Goal: Task Accomplishment & Management: Manage account settings

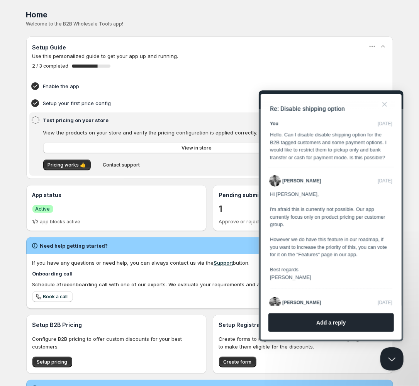
scroll to position [1481, 0]
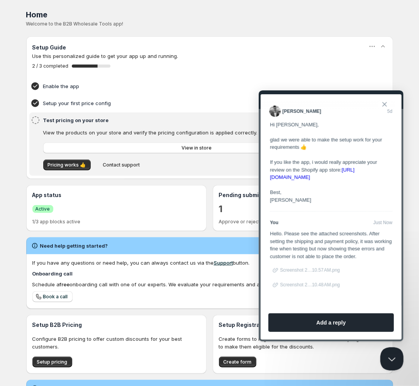
click at [384, 104] on button "Close" at bounding box center [384, 104] width 12 height 12
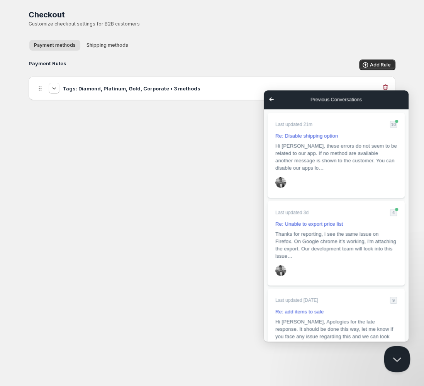
click at [394, 356] on button "Close Beacon popover" at bounding box center [395, 357] width 23 height 23
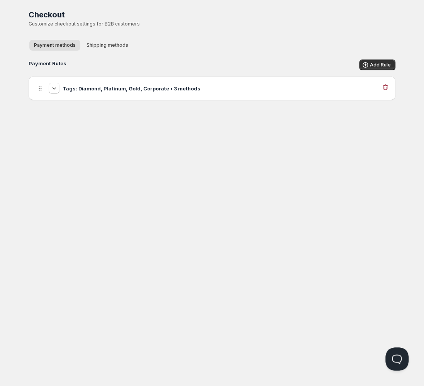
click at [100, 86] on h3 "Tags: Diamond, Platinum, Gold, Corporate • 3 methods" at bounding box center [132, 89] width 138 height 8
select select "1"
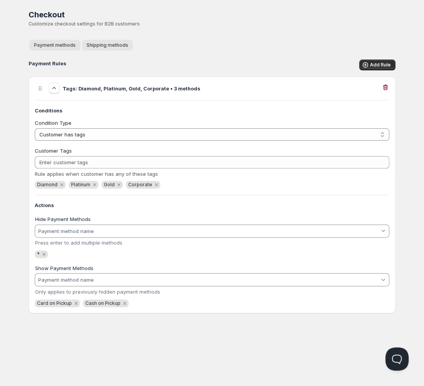
click at [101, 47] on span "Shipping methods" at bounding box center [107, 45] width 42 height 6
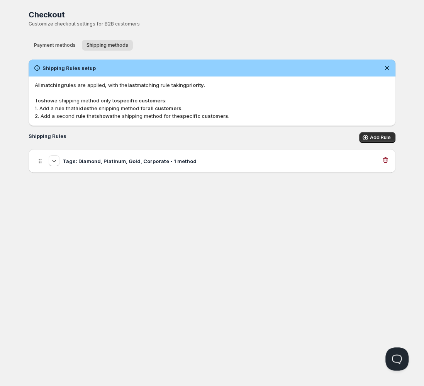
click at [127, 161] on h3 "Tags: Diamond, Platinum, Gold, Corporate • 1 method" at bounding box center [130, 161] width 134 height 8
select select "1"
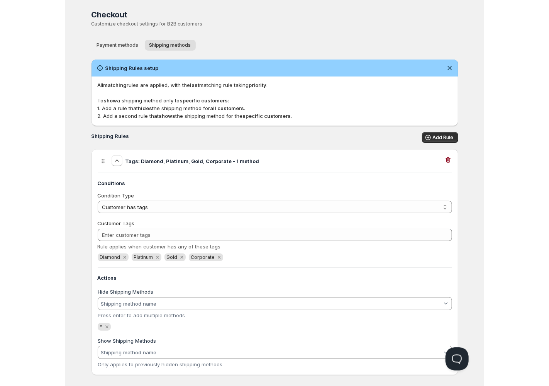
scroll to position [8, 0]
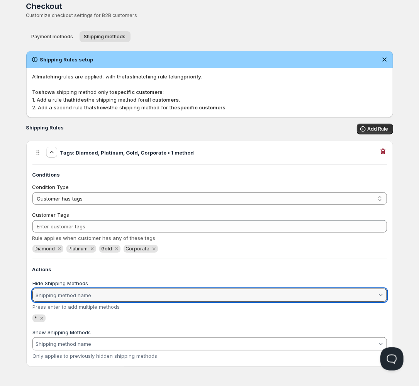
click at [71, 292] on input "Hide Shipping Methods" at bounding box center [205, 295] width 342 height 12
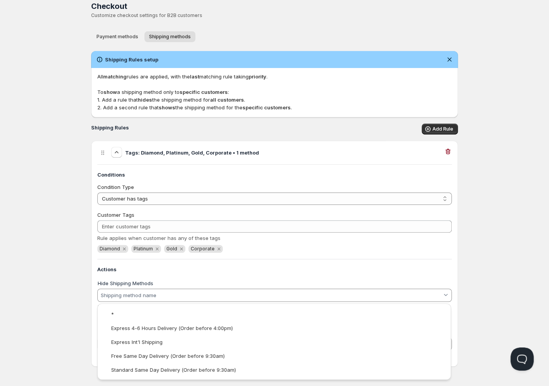
click at [20, 295] on html "Home Pricing Price lists Checkout Forms Submissions Settings Features Plans Che…" at bounding box center [274, 189] width 549 height 394
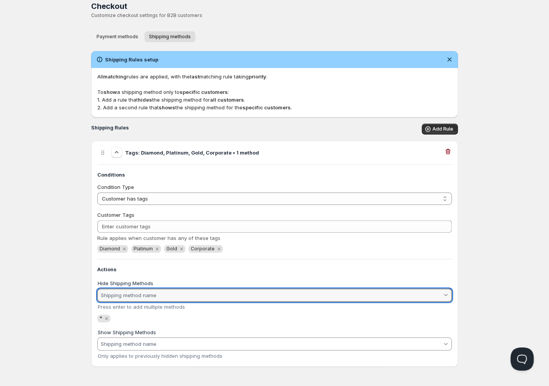
click at [114, 296] on input "Hide Shipping Methods" at bounding box center [271, 295] width 342 height 12
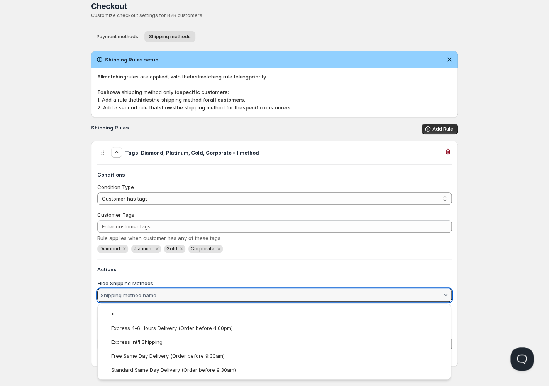
click at [42, 335] on html "Home Pricing Price lists Checkout Forms Submissions Settings Features Plans Che…" at bounding box center [274, 189] width 549 height 394
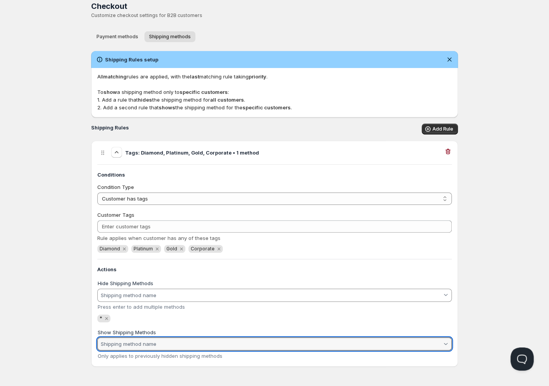
click at [142, 344] on input "Show Shipping Methods" at bounding box center [271, 343] width 342 height 12
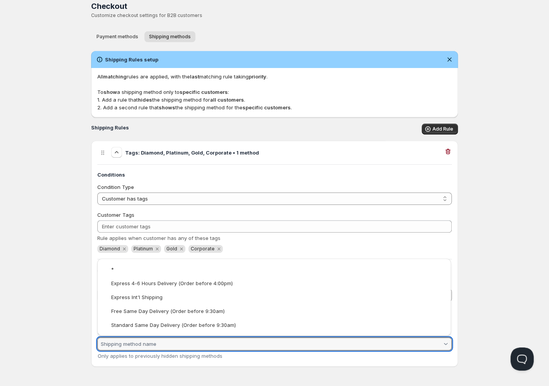
click at [20, 343] on html "Home Pricing Price lists Checkout Forms Submissions Settings Features Plans Che…" at bounding box center [274, 189] width 549 height 394
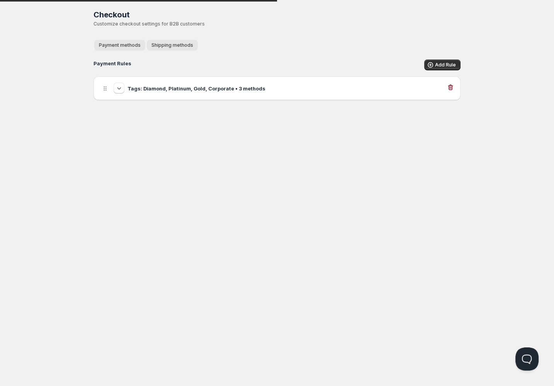
click at [182, 46] on span "Shipping methods" at bounding box center [172, 45] width 42 height 6
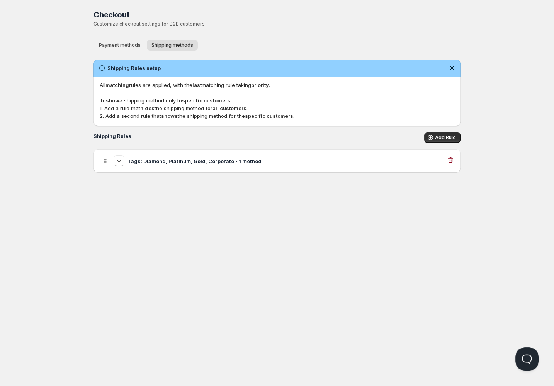
click at [237, 160] on h3 "Tags: Diamond, Platinum, Gold, Corporate • 1 method" at bounding box center [194, 161] width 134 height 8
select select "1"
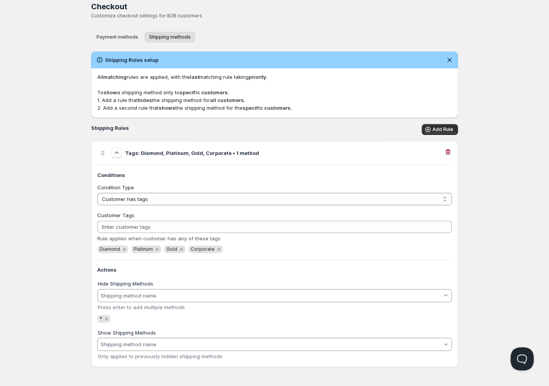
scroll to position [8, 0]
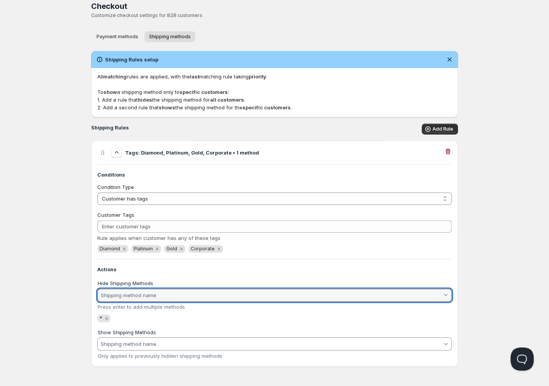
click at [193, 296] on input "Hide Shipping Methods" at bounding box center [271, 295] width 342 height 12
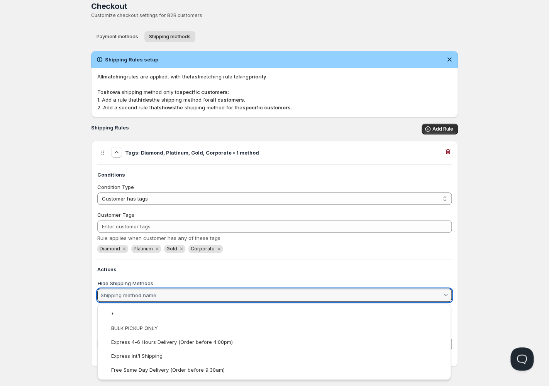
click at [192, 298] on input "Hide Shipping Methods" at bounding box center [271, 295] width 342 height 12
click at [66, 315] on html "Home Pricing Price lists Checkout Forms Submissions Settings Features Plans Che…" at bounding box center [274, 189] width 549 height 394
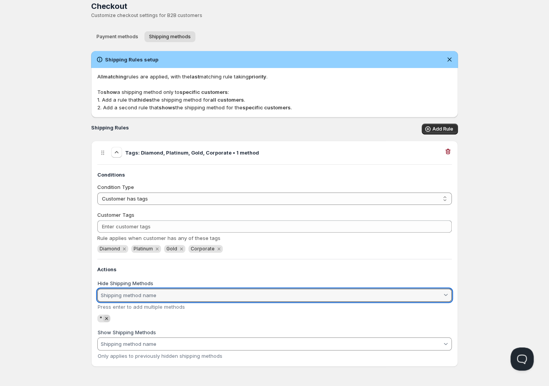
click at [107, 318] on icon "Remove *" at bounding box center [106, 318] width 7 height 7
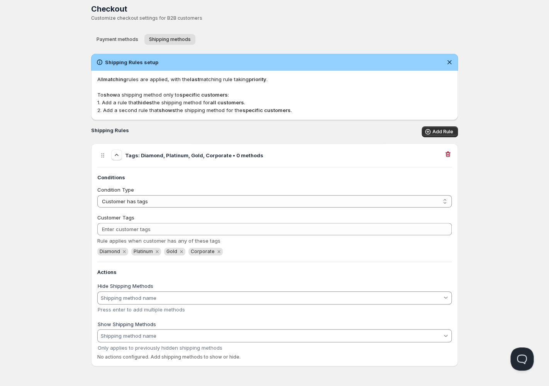
scroll to position [5, 0]
click at [128, 302] on input "Hide Shipping Methods" at bounding box center [271, 298] width 342 height 12
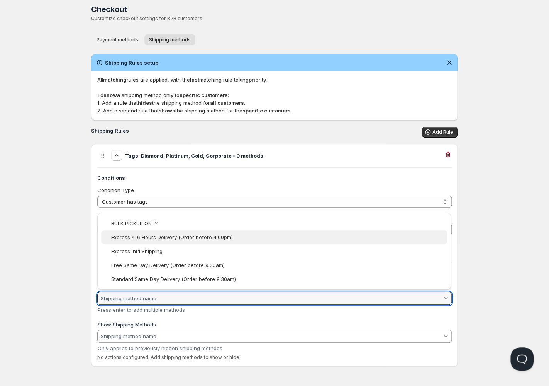
click at [0, 0] on slot "Express 4-6 Hours Delivery (Order before 4:00pm)" at bounding box center [0, 0] width 0 height 0
type vaadin-combo-box "Express 4-6 Hours Delivery (Order before 4:00pm)"
type input "Express 4-6 Hours Delivery (Order before 4:00pm)"
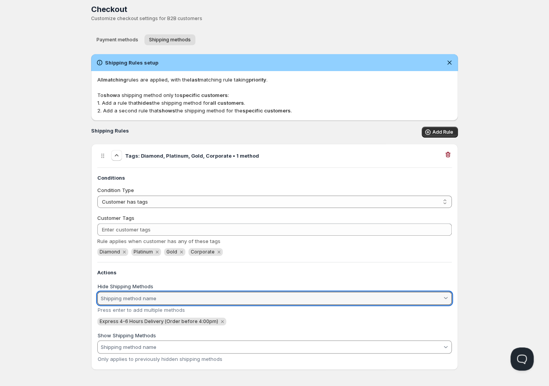
click at [227, 298] on input "Hide Shipping Methods" at bounding box center [271, 298] width 342 height 12
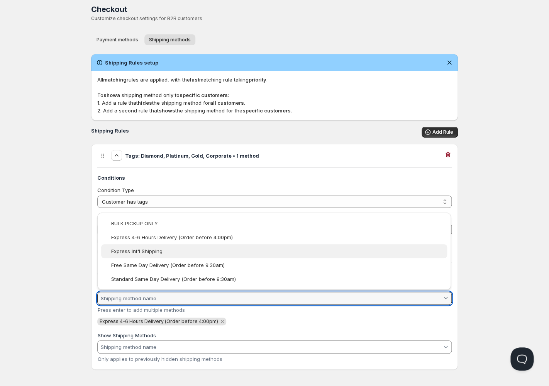
click at [162, 249] on div "Express Int'l Shipping" at bounding box center [278, 251] width 334 height 6
type vaadin-combo-box "Express Int'l Shipping"
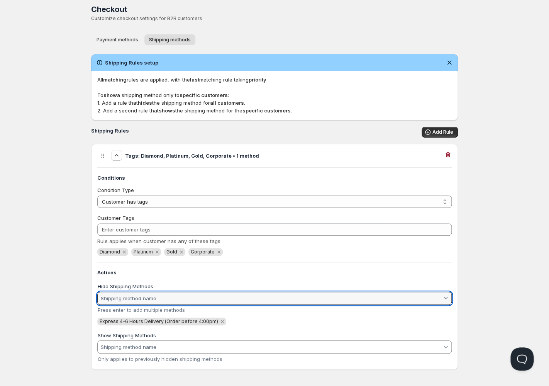
type input "Express Int'l Shipping"
click at [156, 295] on input "Hide Shipping Methods" at bounding box center [271, 298] width 342 height 12
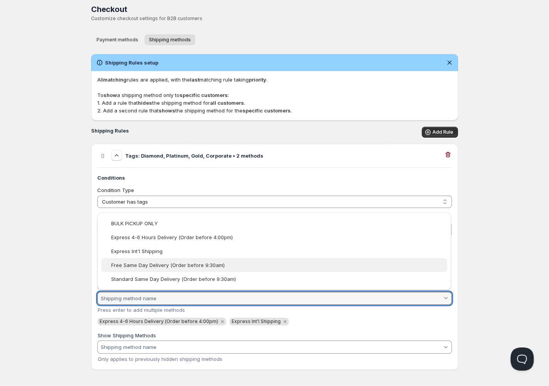
click at [0, 0] on slot "Free Same Day Delivery (Order before 9:30am)" at bounding box center [0, 0] width 0 height 0
type vaadin-combo-box "Free Same Day Delivery (Order before 9:30am)"
type input "Free Same Day Delivery (Order before 9:30am)"
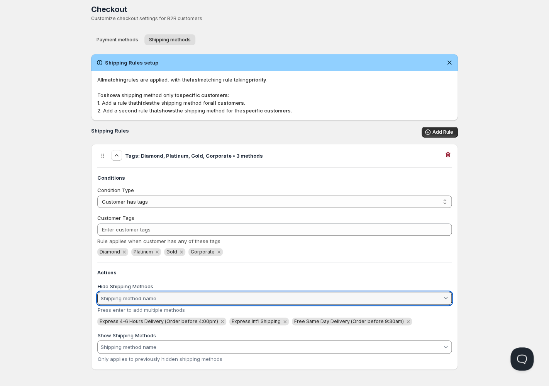
click at [147, 300] on input "Hide Shipping Methods" at bounding box center [271, 298] width 342 height 12
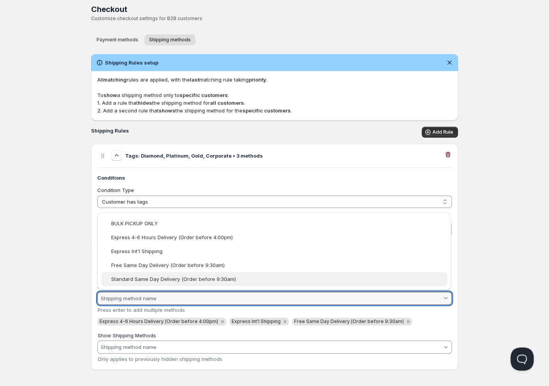
click at [0, 0] on slot "Standard Same Day Delivery (Order before 9:30am)" at bounding box center [0, 0] width 0 height 0
type vaadin-combo-box "Standard Same Day Delivery (Order before 9:30am)"
type input "Standard Same Day Delivery (Order before 9:30am)"
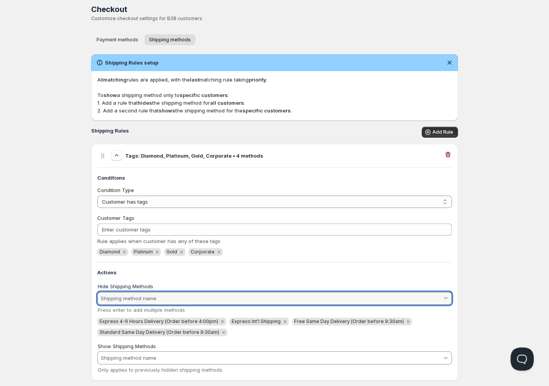
click at [160, 300] on input "Hide Shipping Methods" at bounding box center [271, 298] width 342 height 12
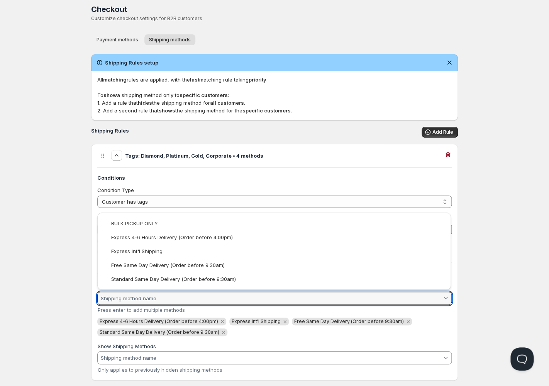
click at [58, 278] on html "Home Pricing Price lists Checkout Forms Submissions Settings Features Plans Che…" at bounding box center [274, 197] width 549 height 405
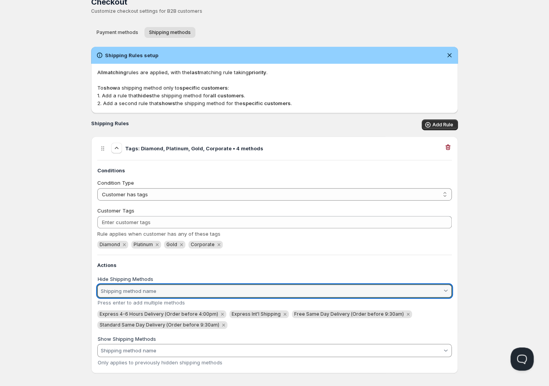
scroll to position [19, 0]
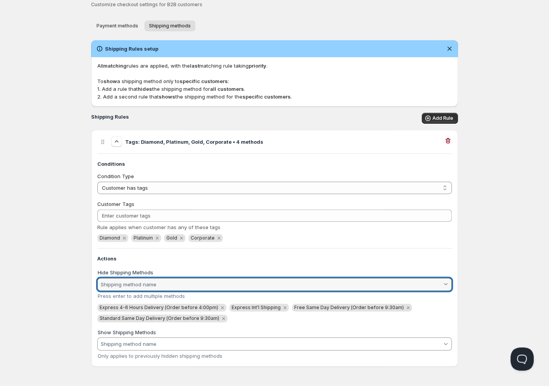
click at [129, 350] on input "Show Shipping Methods" at bounding box center [271, 343] width 342 height 12
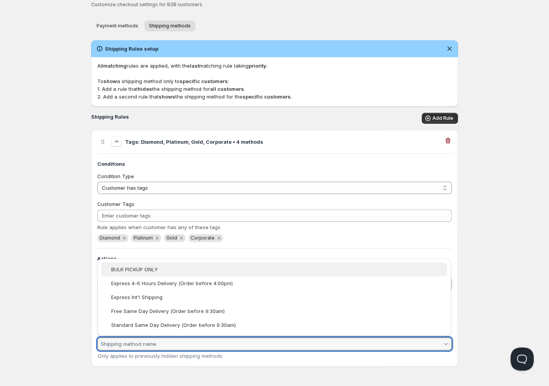
click at [0, 0] on slot "BULK PICKUP ONLY" at bounding box center [0, 0] width 0 height 0
type vaadin-combo-box "BULK PICKUP ONLY"
type input "BULK PICKUP ONLY"
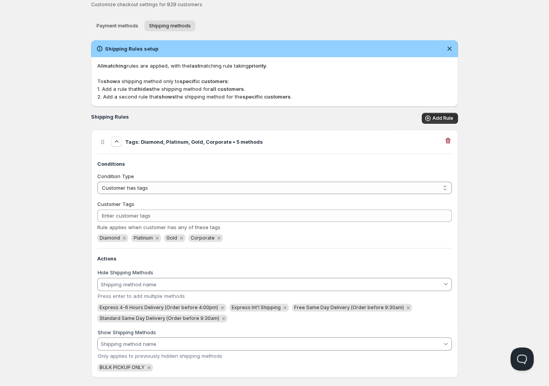
click at [383, 374] on div "Home Pricing Price lists Checkout Forms Submissions Settings Features Plans Che…" at bounding box center [274, 189] width 549 height 416
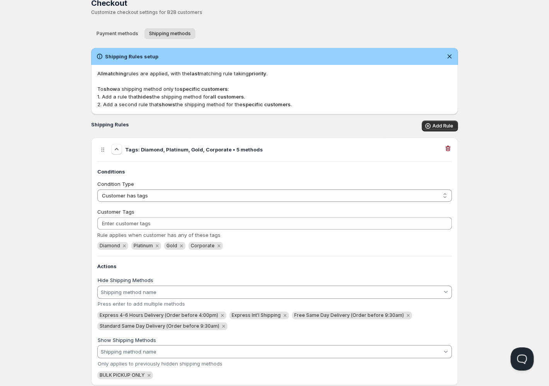
scroll to position [0, 0]
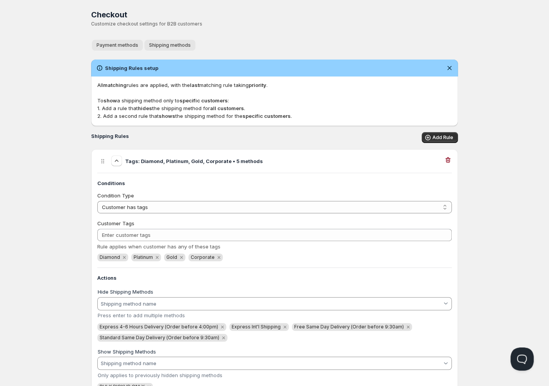
click at [123, 45] on span "Payment methods" at bounding box center [118, 45] width 42 height 6
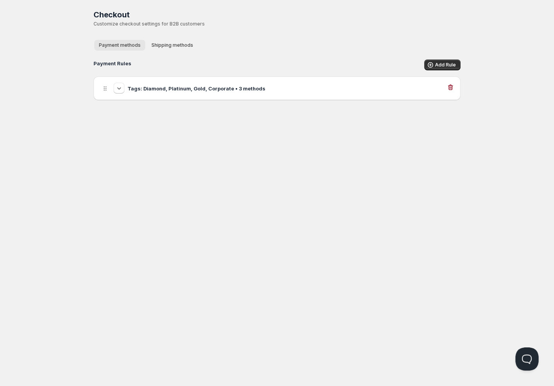
click at [182, 44] on span "Shipping methods" at bounding box center [172, 45] width 42 height 6
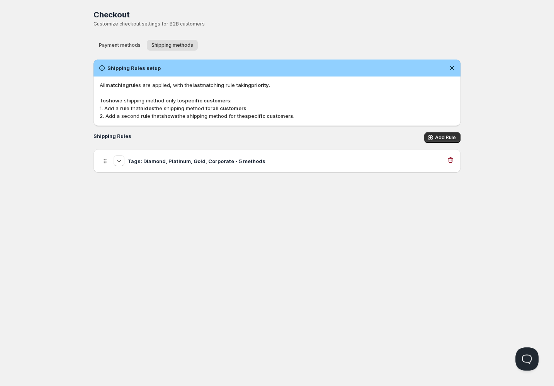
click at [225, 161] on h3 "Tags: Diamond, Platinum, Gold, Corporate • 5 methods" at bounding box center [196, 161] width 138 height 8
select select "1"
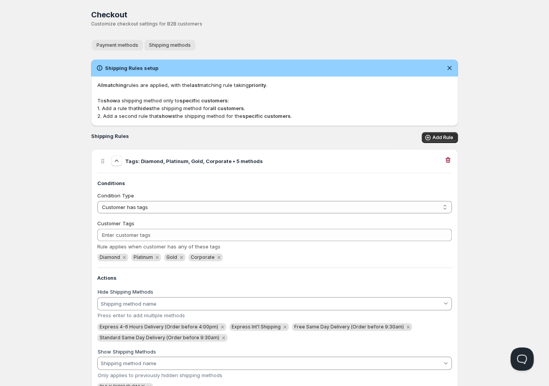
click at [117, 47] on span "Payment methods" at bounding box center [118, 45] width 42 height 6
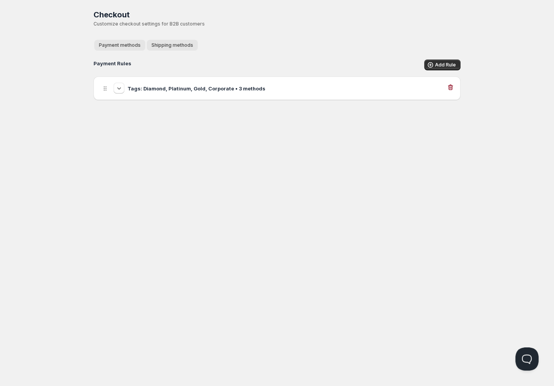
click at [151, 44] on span "Shipping methods" at bounding box center [172, 45] width 42 height 6
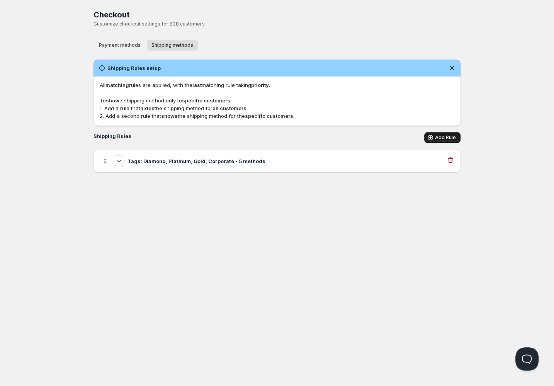
click at [419, 137] on span "Add Rule" at bounding box center [445, 137] width 21 height 6
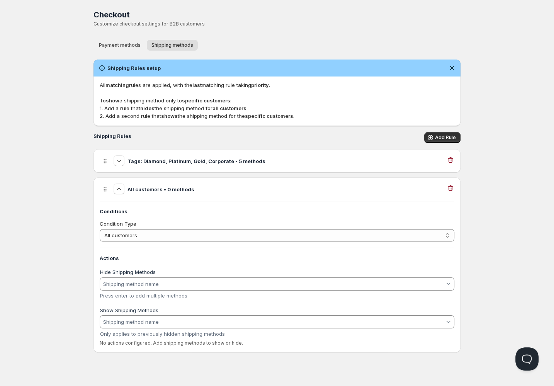
click at [133, 284] on input "Hide Shipping Methods" at bounding box center [273, 284] width 342 height 12
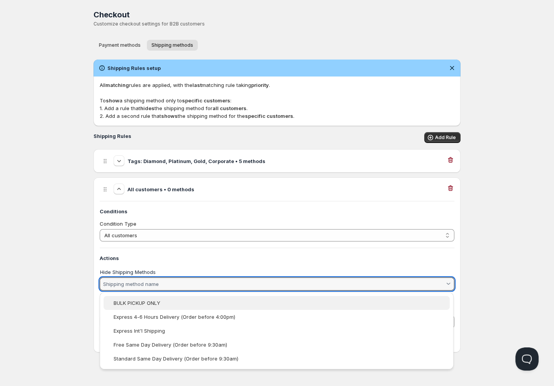
click at [0, 0] on slot "BULK PICKUP ONLY" at bounding box center [0, 0] width 0 height 0
type vaadin-combo-box "BULK PICKUP ONLY"
type input "BULK PICKUP ONLY"
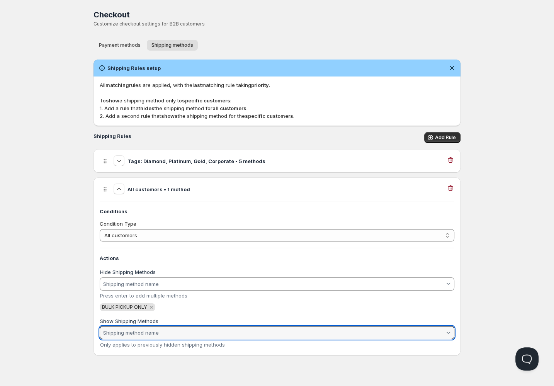
click at [181, 327] on input "Show Shipping Methods" at bounding box center [273, 332] width 342 height 12
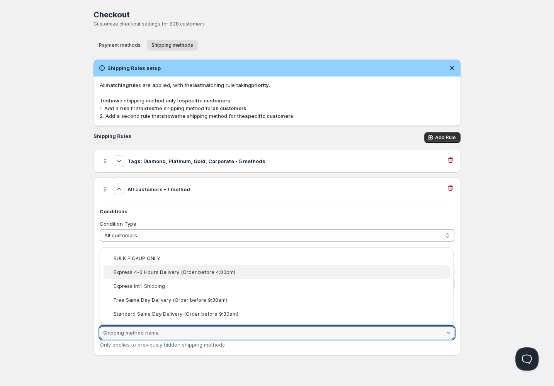
click at [0, 0] on slot "Express 4-6 Hours Delivery (Order before 4:00pm)" at bounding box center [0, 0] width 0 height 0
type vaadin-combo-box "Express 4-6 Hours Delivery (Order before 4:00pm)"
type input "Express 4-6 Hours Delivery (Order before 4:00pm)"
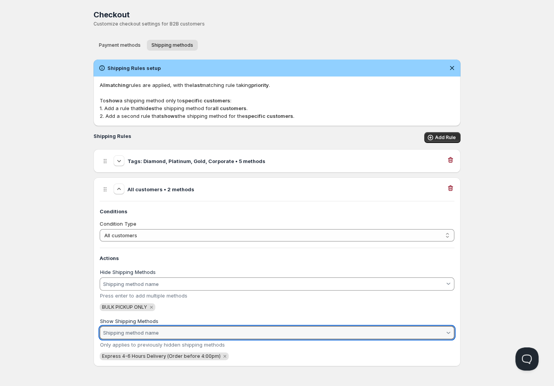
click at [219, 336] on input "Show Shipping Methods" at bounding box center [273, 332] width 342 height 12
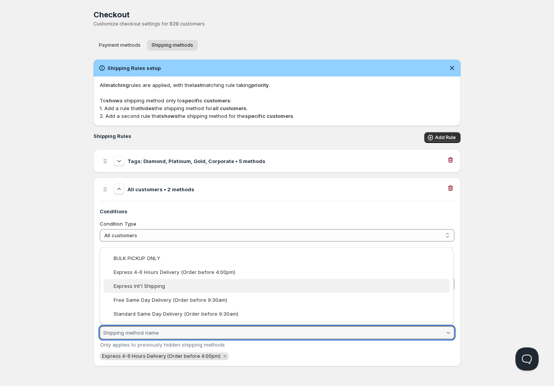
click at [129, 281] on vaadin-combo-box-item "Express Int'l Shipping" at bounding box center [276, 286] width 346 height 14
type vaadin-combo-box "Express Int'l Shipping"
type input "Express Int'l Shipping"
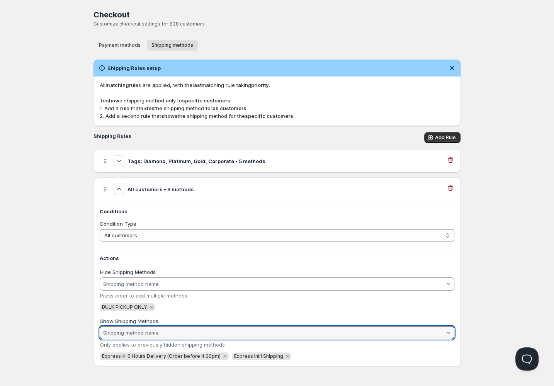
click at [152, 334] on input "Show Shipping Methods" at bounding box center [273, 332] width 342 height 12
click at [148, 336] on input "Show Shipping Methods" at bounding box center [273, 332] width 342 height 12
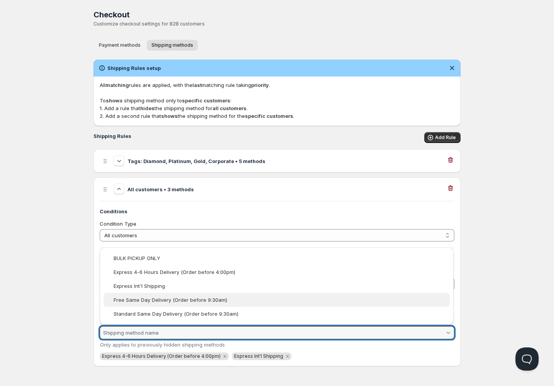
click at [0, 0] on slot "Free Same Day Delivery (Order before 9:30am)" at bounding box center [0, 0] width 0 height 0
type vaadin-combo-box "Free Same Day Delivery (Order before 9:30am)"
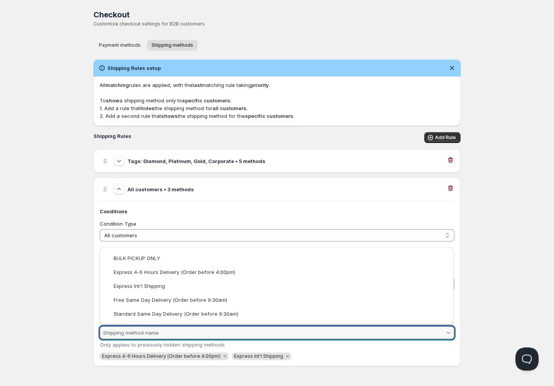
type input "Free Same Day Delivery (Order before 9:30am)"
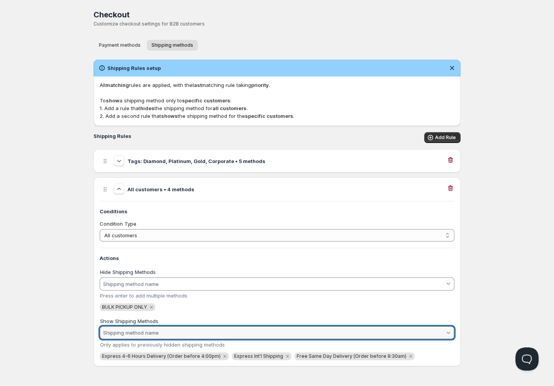
click at [239, 330] on input "Show Shipping Methods" at bounding box center [273, 332] width 342 height 12
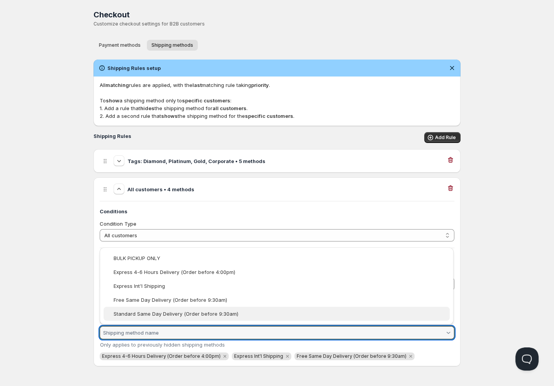
click at [0, 0] on slot "Standard Same Day Delivery (Order before 9:30am)" at bounding box center [0, 0] width 0 height 0
type vaadin-combo-box "Standard Same Day Delivery (Order before 9:30am)"
type input "Standard Same Day Delivery (Order before 9:30am)"
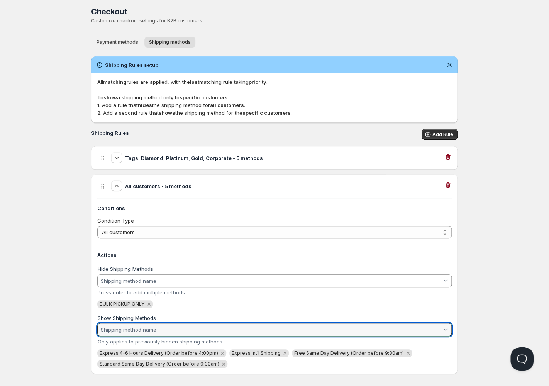
scroll to position [10, 0]
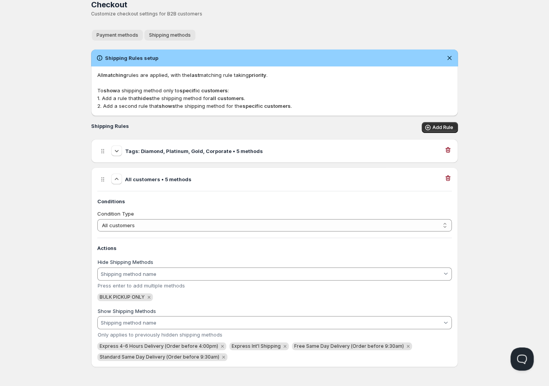
click at [126, 33] on span "Payment methods" at bounding box center [118, 35] width 42 height 6
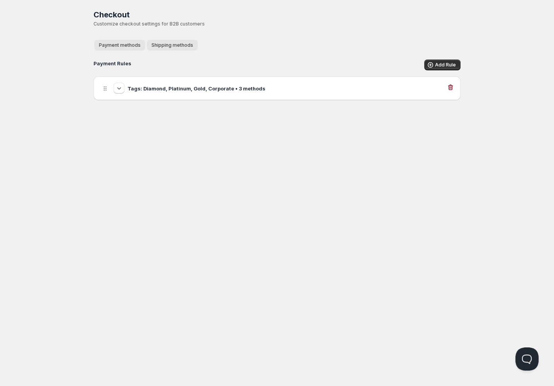
click at [181, 43] on span "Shipping methods" at bounding box center [172, 45] width 42 height 6
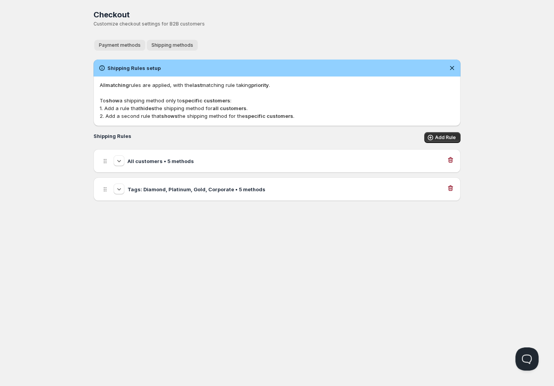
click at [132, 44] on span "Payment methods" at bounding box center [120, 45] width 42 height 6
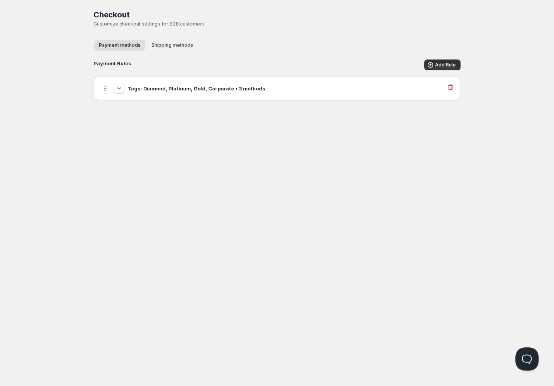
click at [152, 91] on h3 "Tags: Diamond, Platinum, Gold, Corporate • 3 methods" at bounding box center [196, 89] width 138 height 8
select select "1"
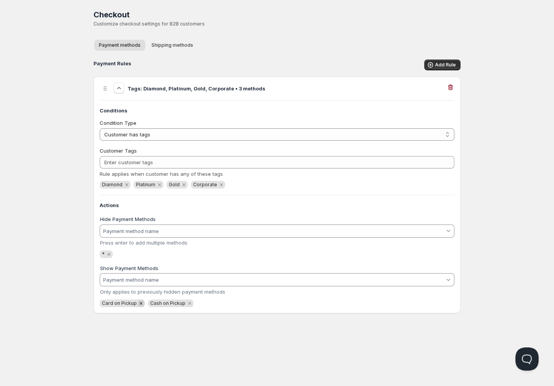
click at [139, 303] on icon "Remove Card on Pickup" at bounding box center [140, 303] width 7 height 7
click at [174, 44] on span "Shipping methods" at bounding box center [172, 45] width 42 height 6
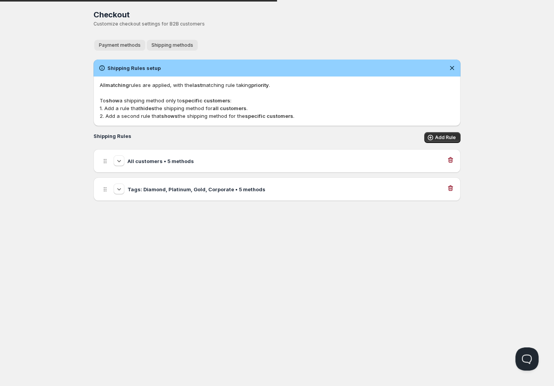
click at [124, 47] on span "Payment methods" at bounding box center [120, 45] width 42 height 6
